Goal: Task Accomplishment & Management: Use online tool/utility

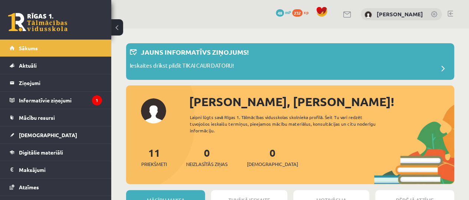
click at [61, 97] on legend "Informatīvie ziņojumi 1" at bounding box center [60, 100] width 83 height 17
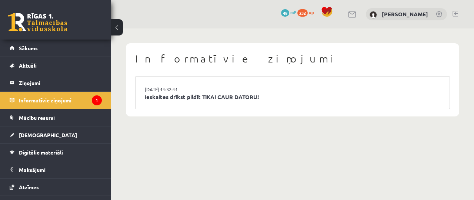
click at [170, 89] on link "[DATE] 11:32:11" at bounding box center [173, 89] width 56 height 7
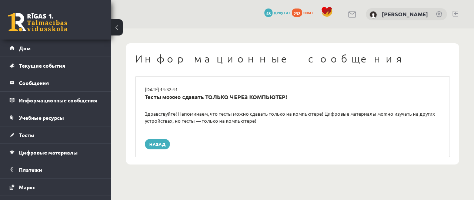
click at [222, 102] on div "Тесты можно сдавать ТОЛЬКО ЧЕРЕЗ КОМПЬЮТЕР!" at bounding box center [292, 101] width 307 height 17
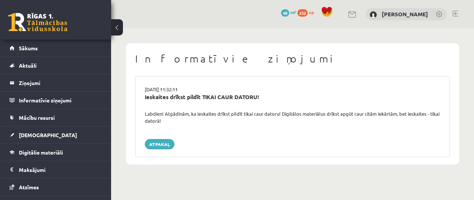
drag, startPoint x: 262, startPoint y: 76, endPoint x: 258, endPoint y: 79, distance: 5.1
click at [262, 76] on div "[DATE] 11:32:11 Ieskaites drīkst pildīt TIKAI CAUR DATORU! Labdien! Atgādinām, …" at bounding box center [292, 116] width 315 height 81
click at [164, 143] on link "Atpakaļ" at bounding box center [160, 144] width 30 height 10
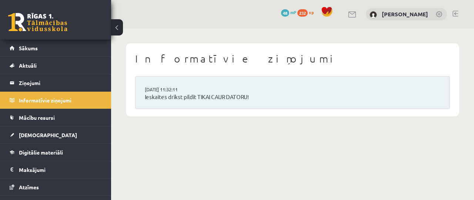
click at [25, 135] on span "[DEMOGRAPHIC_DATA]" at bounding box center [48, 135] width 58 height 7
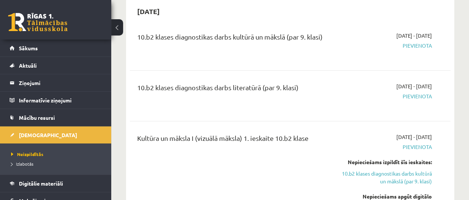
scroll to position [37, 0]
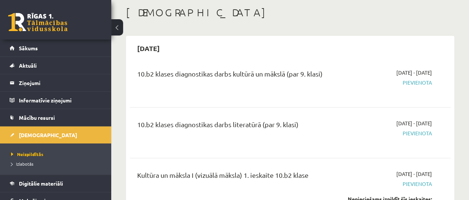
click at [418, 90] on div "2025-09-16 - 2025-09-30 Pievienota" at bounding box center [386, 82] width 102 height 27
click at [418, 82] on span "Pievienota" at bounding box center [386, 83] width 91 height 8
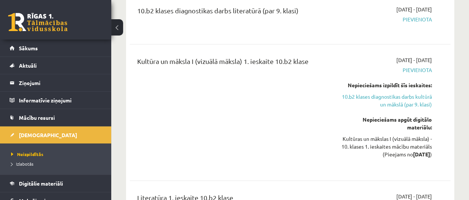
scroll to position [148, 0]
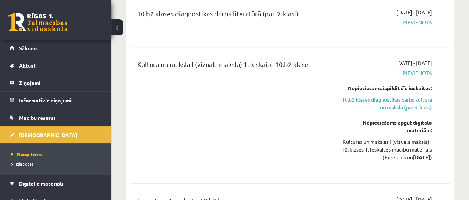
click at [393, 103] on link "10.b2 klases diagnostikas darbs kultūrā un mākslā (par 9. klasi)" at bounding box center [386, 104] width 91 height 16
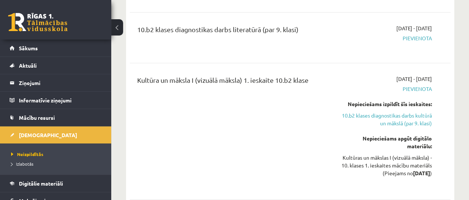
scroll to position [135, 0]
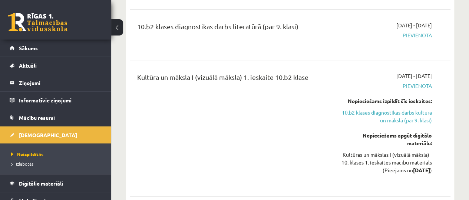
click at [397, 118] on link "10.b2 klases diagnostikas darbs kultūrā un mākslā (par 9. klasi)" at bounding box center [386, 117] width 91 height 16
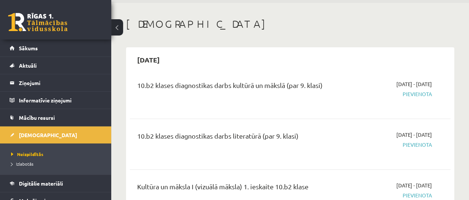
scroll to position [37, 0]
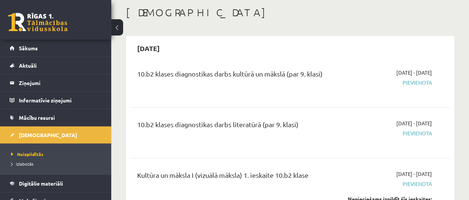
click at [412, 100] on div "10.b2 klases diagnostikas darbs kultūrā un mākslā (par 9. klasi) 2025-09-16 - 2…" at bounding box center [290, 83] width 321 height 42
click at [421, 97] on div "10.b2 klases diagnostikas darbs kultūrā un mākslā (par 9. klasi) 2025-09-16 - 2…" at bounding box center [290, 83] width 321 height 42
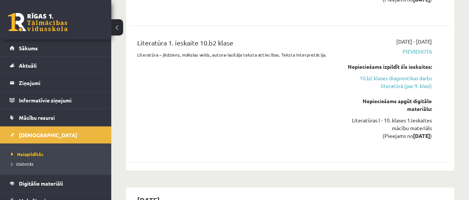
scroll to position [334, 0]
